Goal: Find contact information: Find contact information

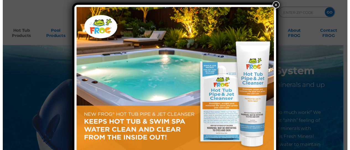
scroll to position [1, 0]
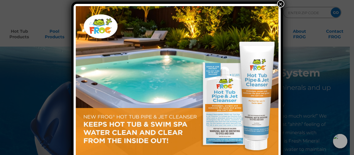
click at [279, 3] on button "×" at bounding box center [280, 3] width 7 height 7
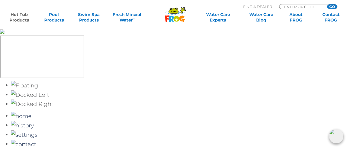
scroll to position [970, 0]
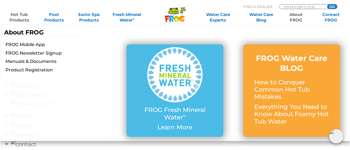
click at [296, 18] on link "About FROG" at bounding box center [295, 17] width 27 height 11
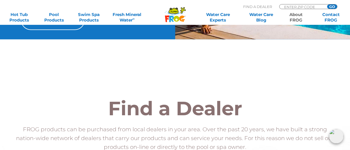
scroll to position [698, 0]
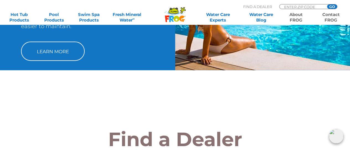
click at [326, 18] on link "Contact FROG" at bounding box center [330, 17] width 27 height 11
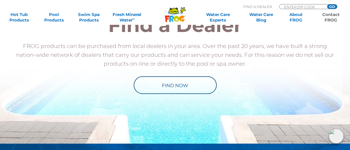
scroll to position [664, 0]
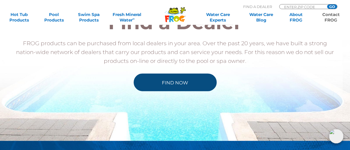
click at [183, 77] on link "Find Now" at bounding box center [175, 83] width 83 height 18
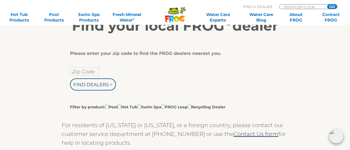
scroll to position [83, 0]
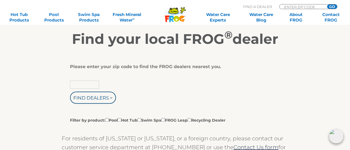
click at [89, 86] on input "text" at bounding box center [84, 85] width 29 height 8
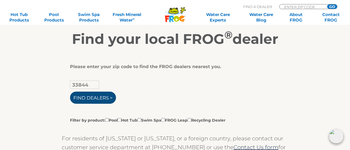
type input "33844"
click at [91, 96] on input "Find Dealers >" at bounding box center [93, 98] width 46 height 12
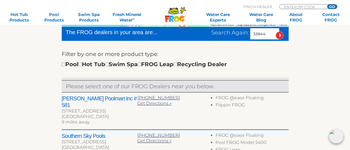
scroll to position [194, 0]
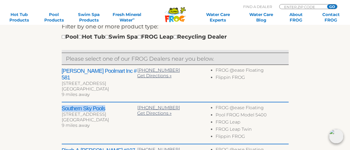
drag, startPoint x: 63, startPoint y: 99, endPoint x: 106, endPoint y: 100, distance: 43.2
click at [106, 105] on h2 "Southern Sky Pools" at bounding box center [100, 108] width 76 height 7
copy h2 "Southern Sky Pools"
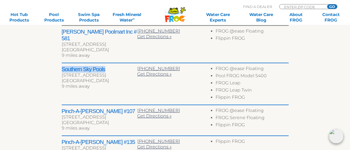
scroll to position [221, 0]
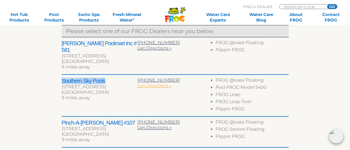
click at [157, 83] on span "Get Directions »" at bounding box center [154, 85] width 34 height 5
click at [147, 48] on span "Get Directions »" at bounding box center [154, 48] width 34 height 5
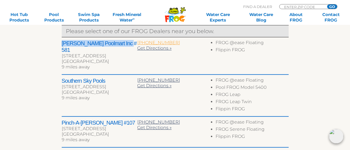
drag, startPoint x: 61, startPoint y: 43, endPoint x: 137, endPoint y: 42, distance: 75.5
click at [124, 44] on h2 "Leslie's Poolmart Inc # 581" at bounding box center [100, 46] width 76 height 13
copy h2 "Leslie's Poolmart Inc # 581"
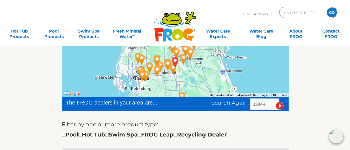
scroll to position [0, 0]
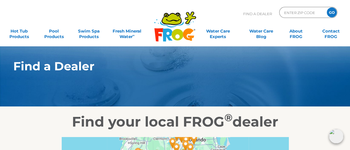
click at [330, 42] on div "MENU MENU Hot Tub Products All Hot Tub Products All Hot Tub Products FROG @ease…" at bounding box center [175, 34] width 339 height 17
click at [330, 37] on link "Contact FROG" at bounding box center [330, 31] width 27 height 11
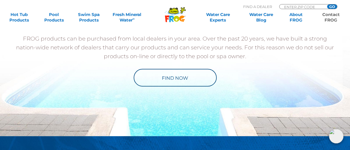
scroll to position [602, 0]
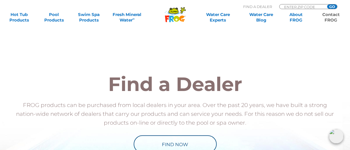
click at [330, 19] on link "Contact FROG" at bounding box center [330, 17] width 27 height 11
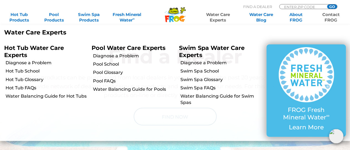
scroll to position [657, 0]
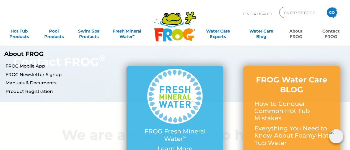
click at [299, 37] on link "About FROG" at bounding box center [295, 31] width 27 height 11
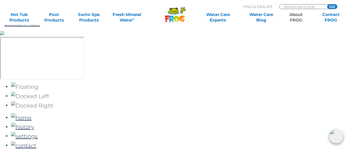
scroll to position [1058, 0]
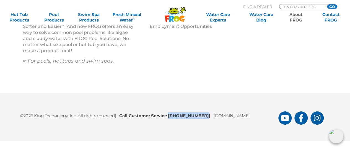
drag, startPoint x: 171, startPoint y: 116, endPoint x: 217, endPoint y: 121, distance: 46.3
click at [205, 116] on b "Call Customer Service 1-800-222-0169 |" at bounding box center [166, 115] width 94 height 5
copy b "1-800-222-0169"
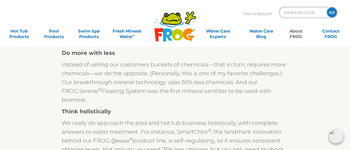
scroll to position [0, 0]
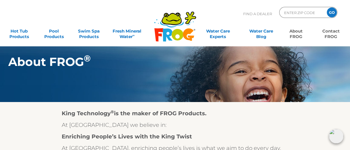
click at [333, 30] on link "Contact FROG" at bounding box center [330, 31] width 27 height 11
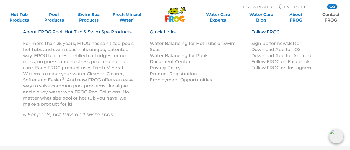
scroll to position [851, 0]
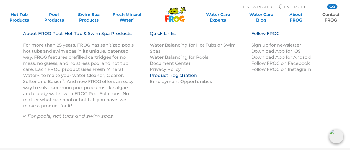
click at [167, 76] on link "Product Registration" at bounding box center [173, 75] width 47 height 5
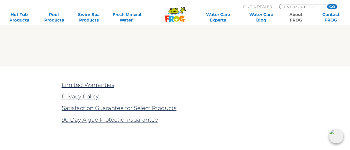
scroll to position [1190, 0]
